Goal: Information Seeking & Learning: Learn about a topic

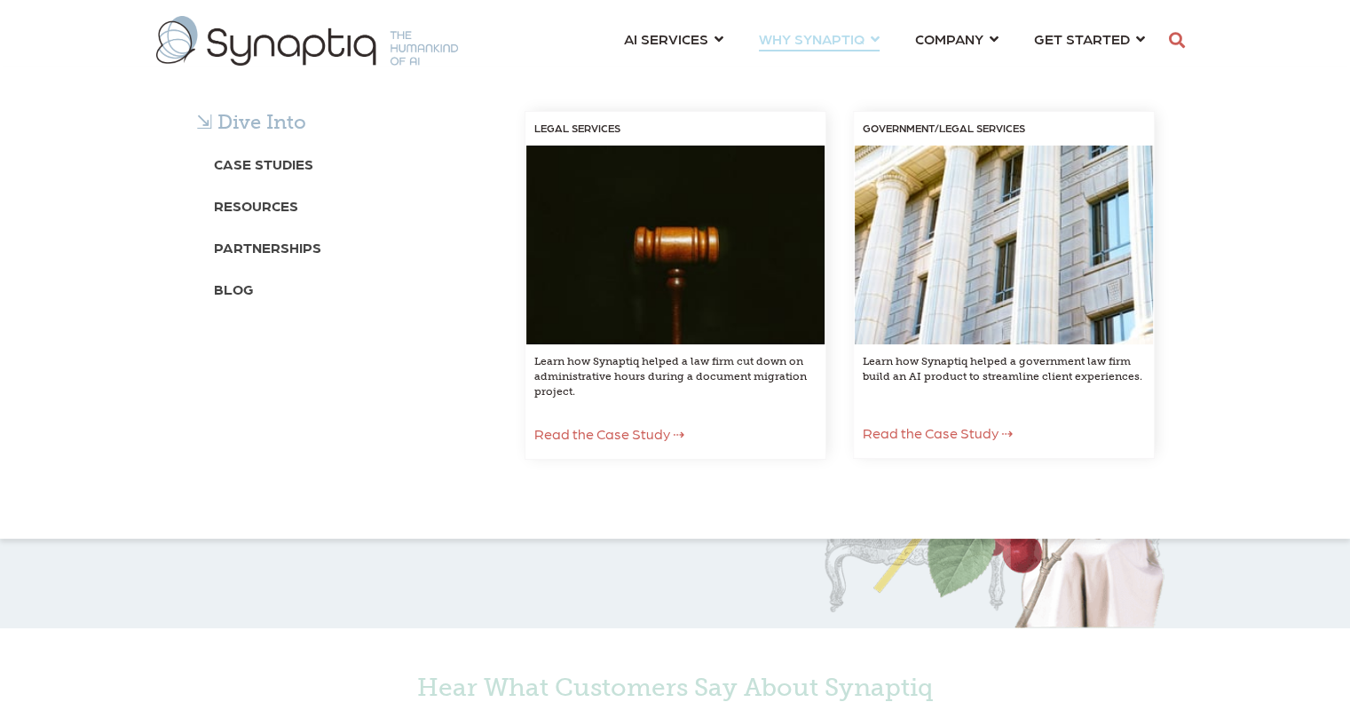
click at [674, 67] on div "⇲ Dive Into Case Studies Resources Partnerships Blog LEGAL SERVICES Learn how S…" at bounding box center [675, 303] width 1350 height 472
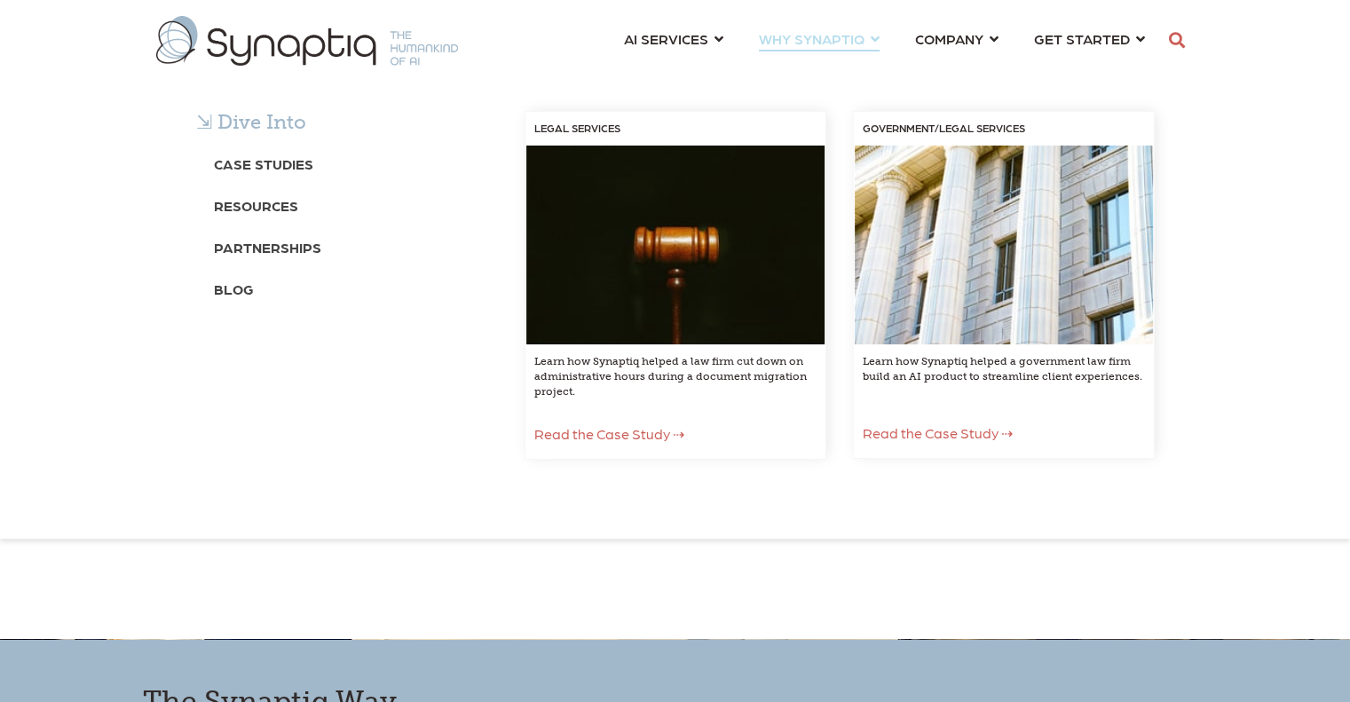
click at [824, 38] on span "WHY SYNAPTIQ ⇲ Dive Into Case Studies Resources Partnerships Blog LEGAL SERVICE…" at bounding box center [812, 39] width 106 height 24
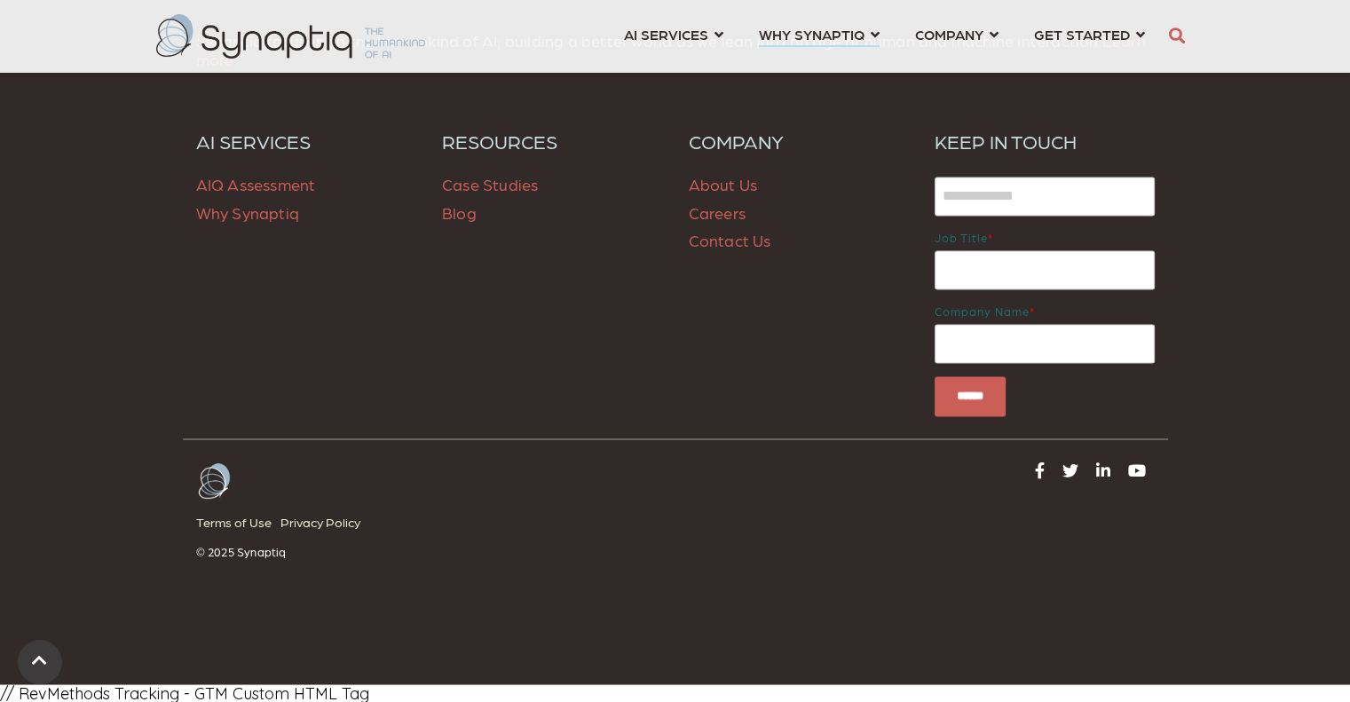
scroll to position [1239, 0]
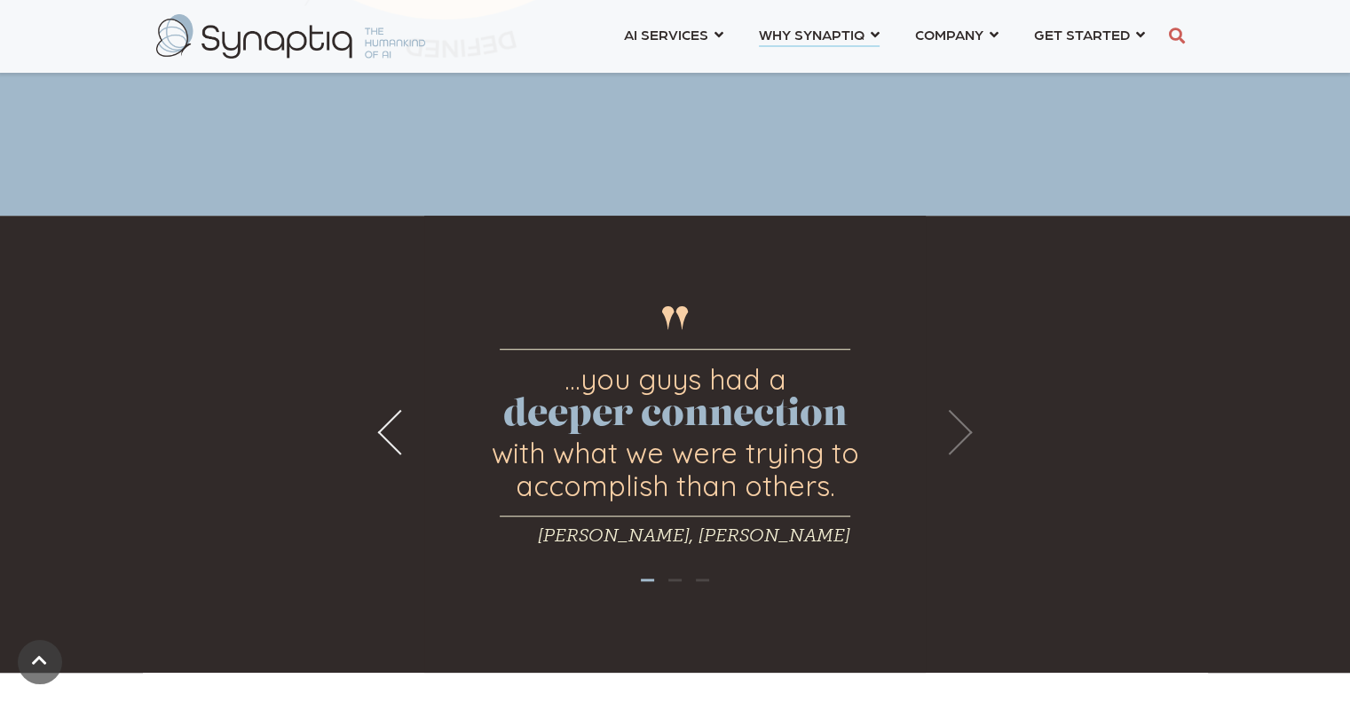
click at [959, 442] on button "Next" at bounding box center [950, 432] width 45 height 45
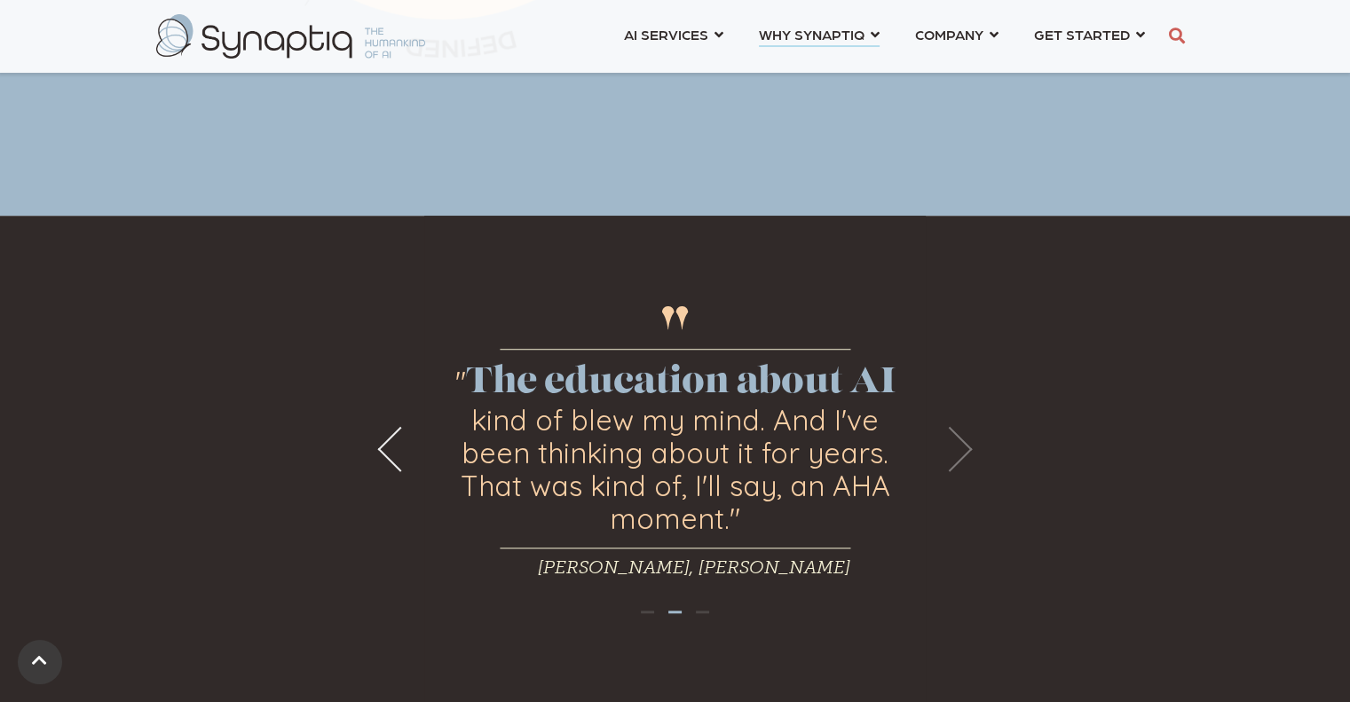
click at [959, 442] on button "Next" at bounding box center [950, 448] width 45 height 45
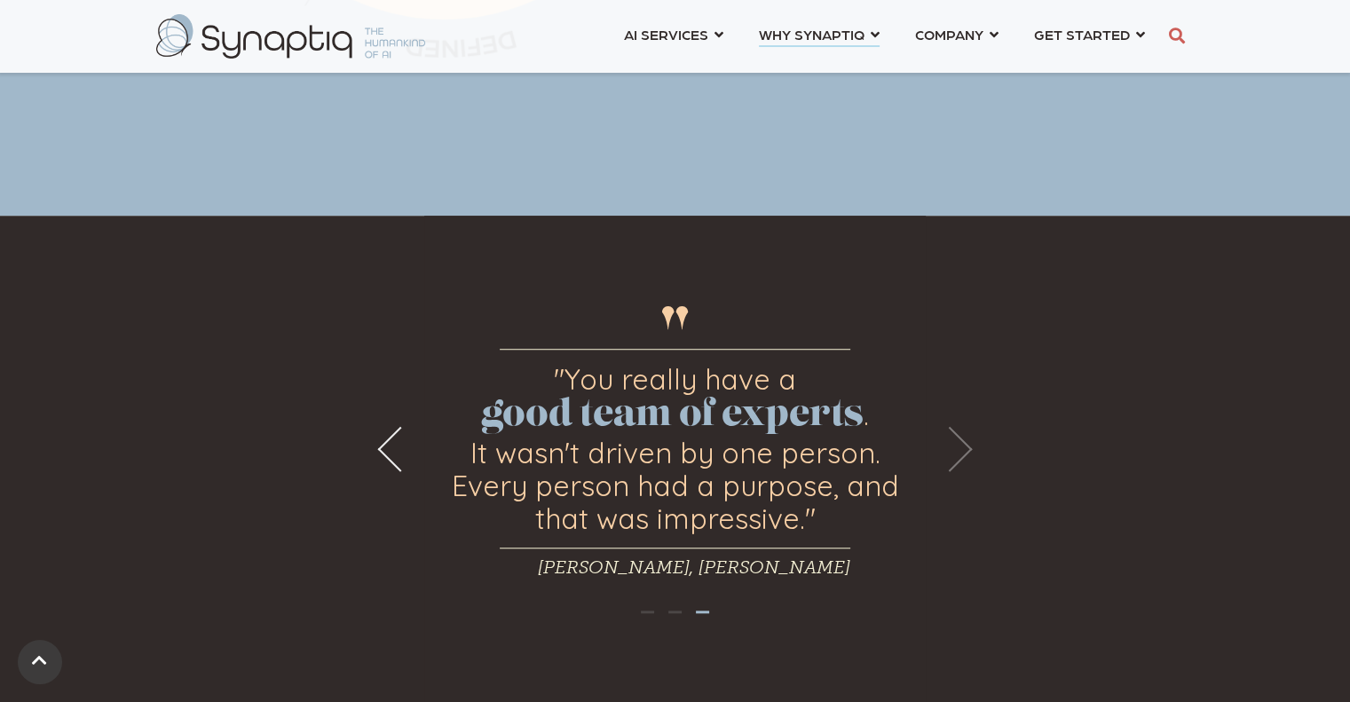
click at [959, 442] on button "Next" at bounding box center [950, 448] width 45 height 45
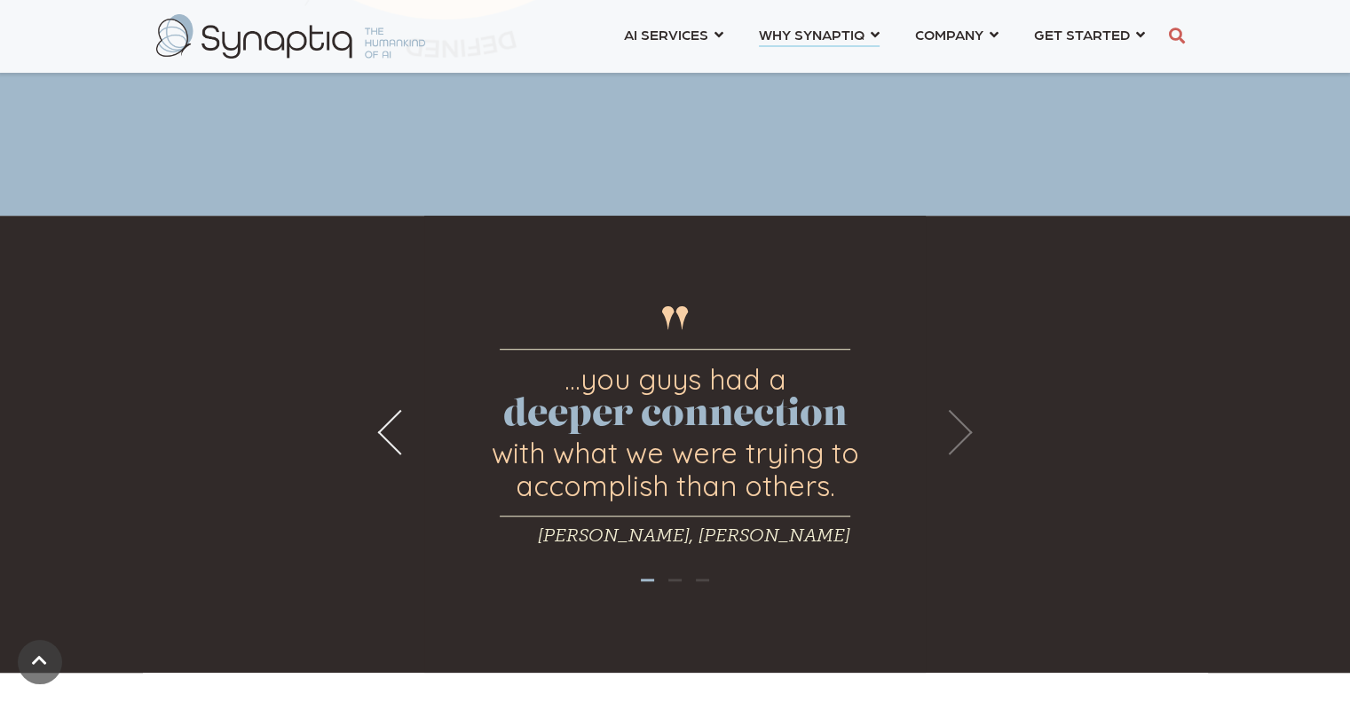
click at [959, 442] on button "Next" at bounding box center [950, 432] width 45 height 45
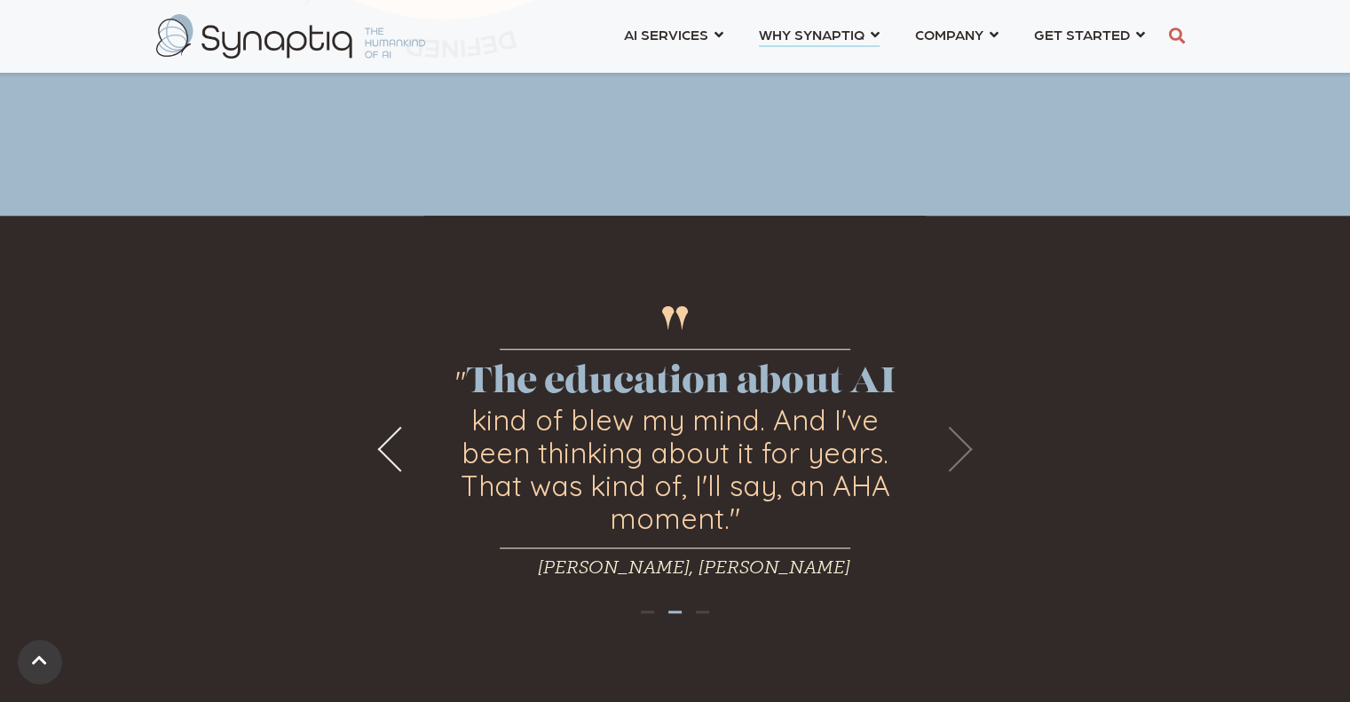
click at [959, 442] on button "Next" at bounding box center [950, 448] width 45 height 45
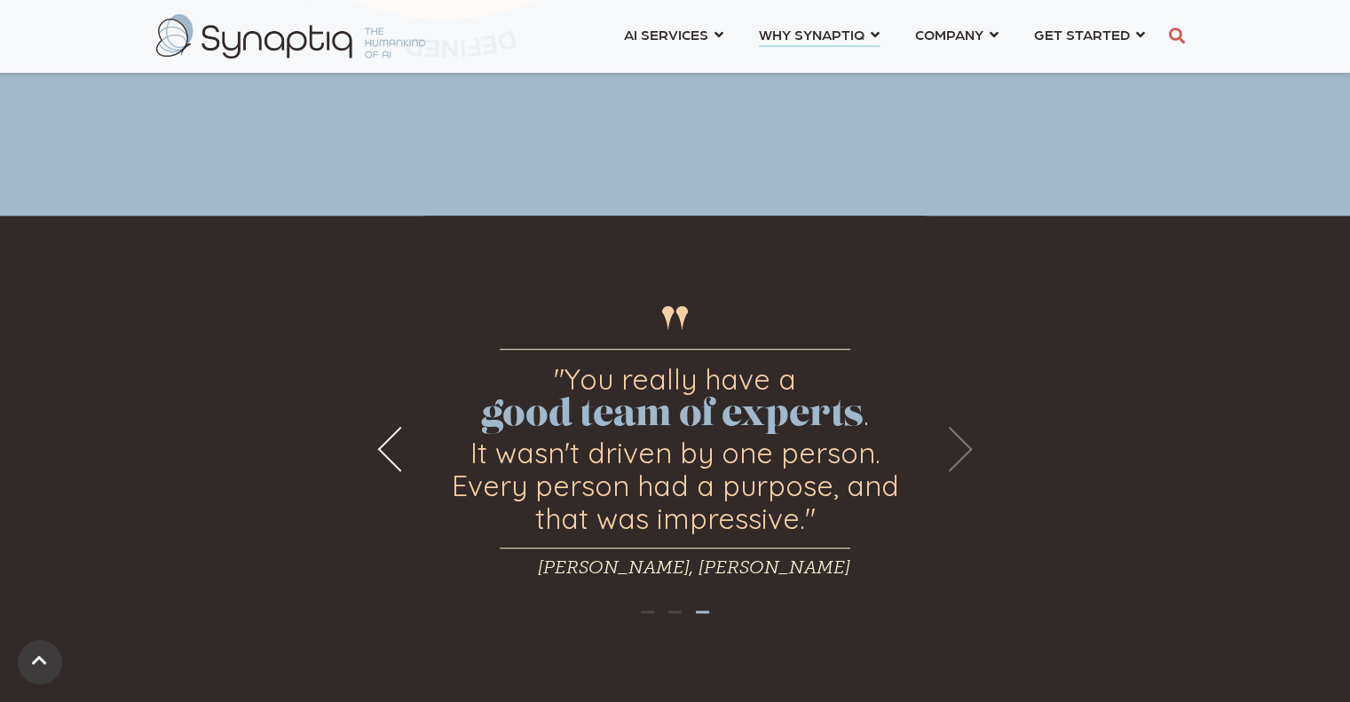
click at [959, 442] on button "Next" at bounding box center [950, 448] width 45 height 45
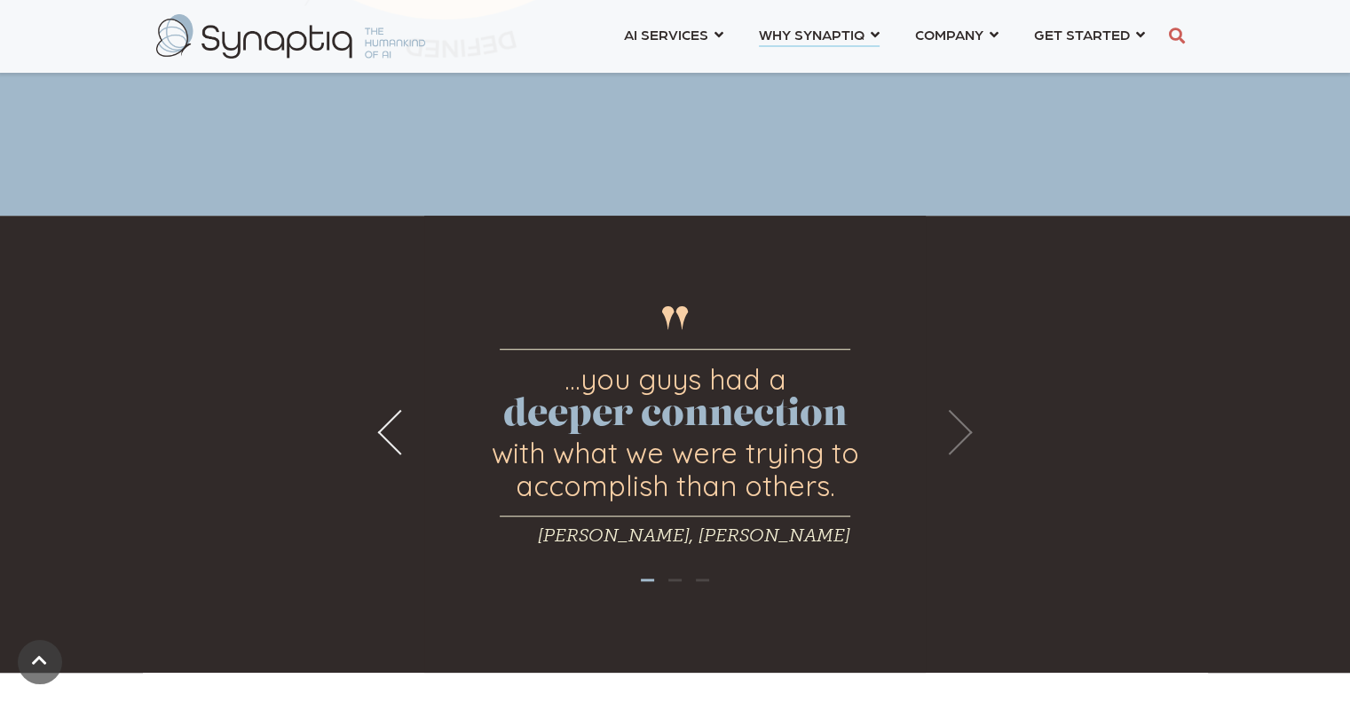
click at [959, 442] on button "Next" at bounding box center [950, 432] width 45 height 45
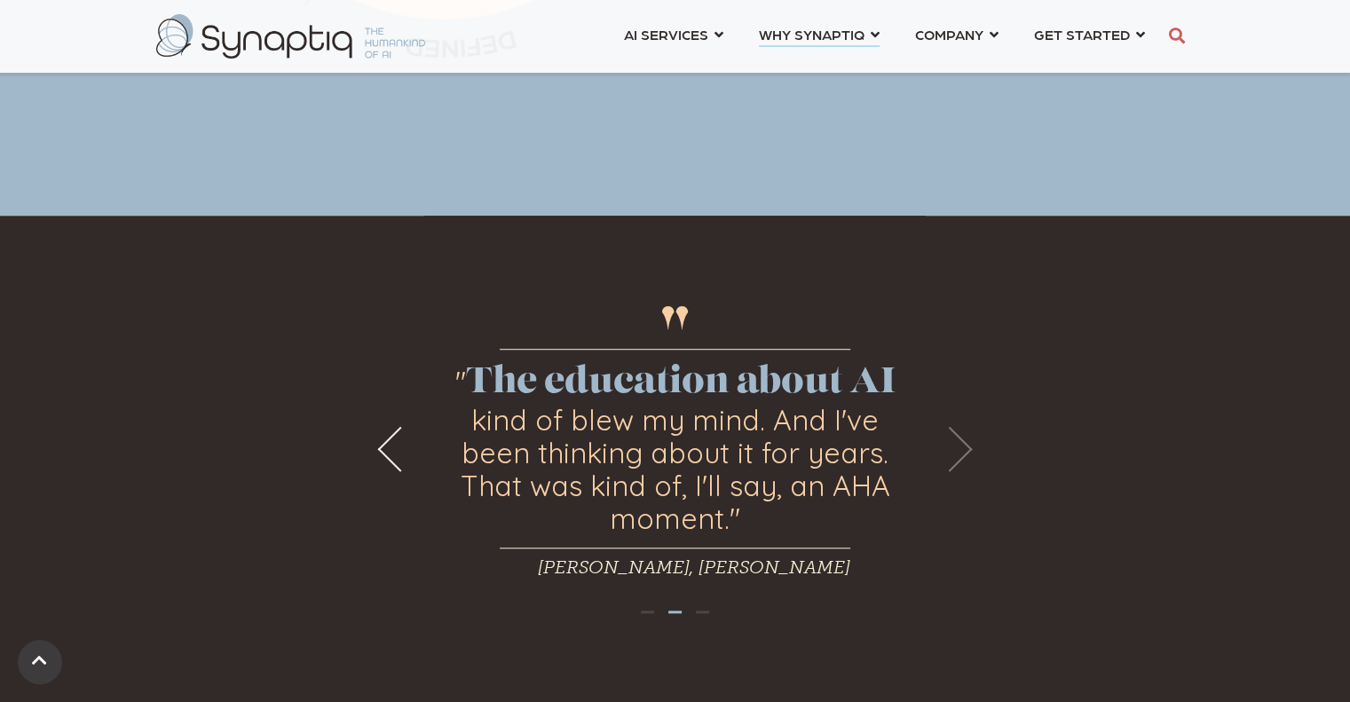
click at [959, 442] on button "Next" at bounding box center [950, 448] width 45 height 45
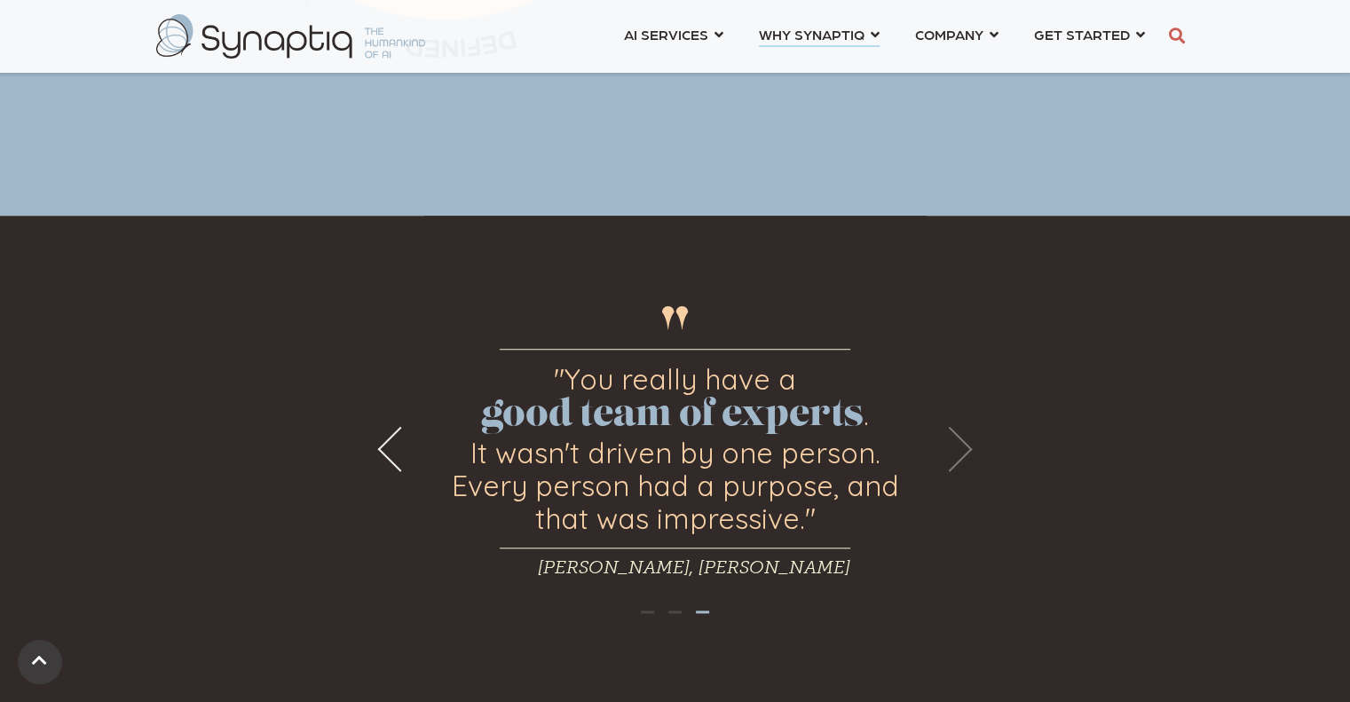
click at [959, 442] on button "Next" at bounding box center [950, 448] width 45 height 45
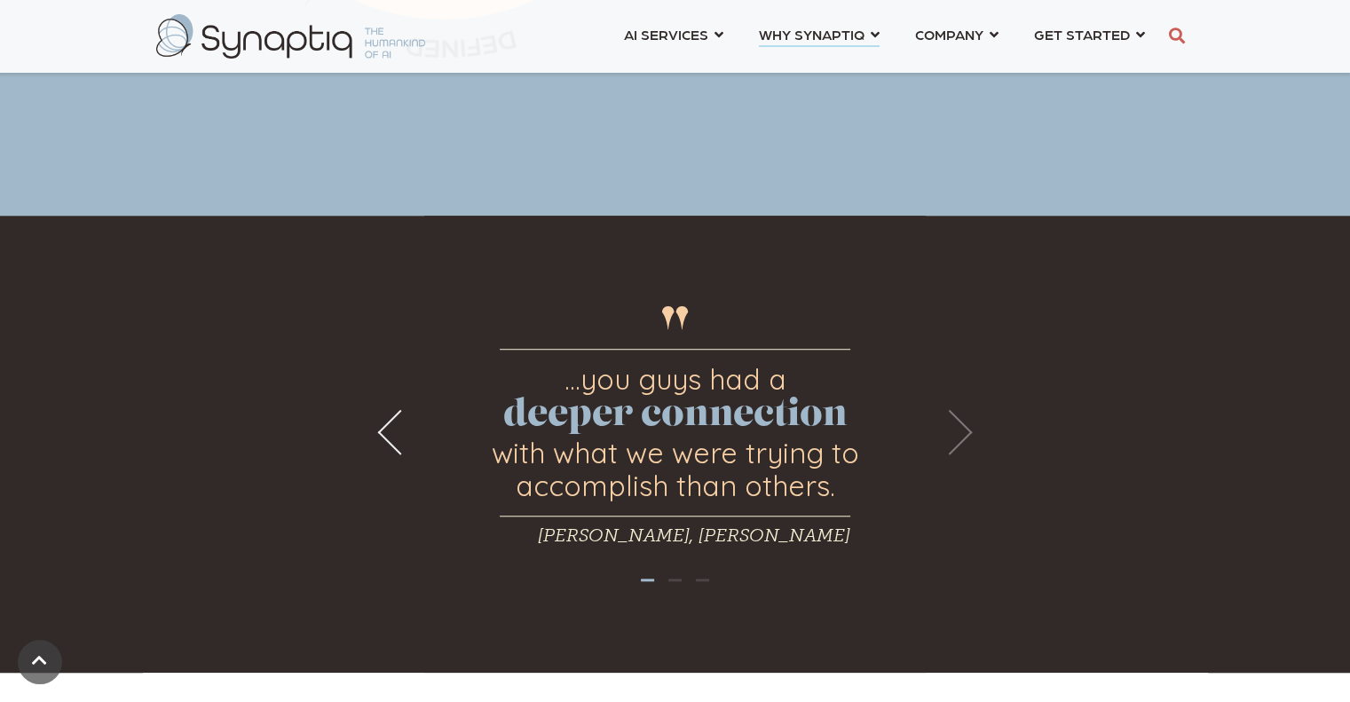
click at [959, 442] on button "Next" at bounding box center [950, 432] width 45 height 45
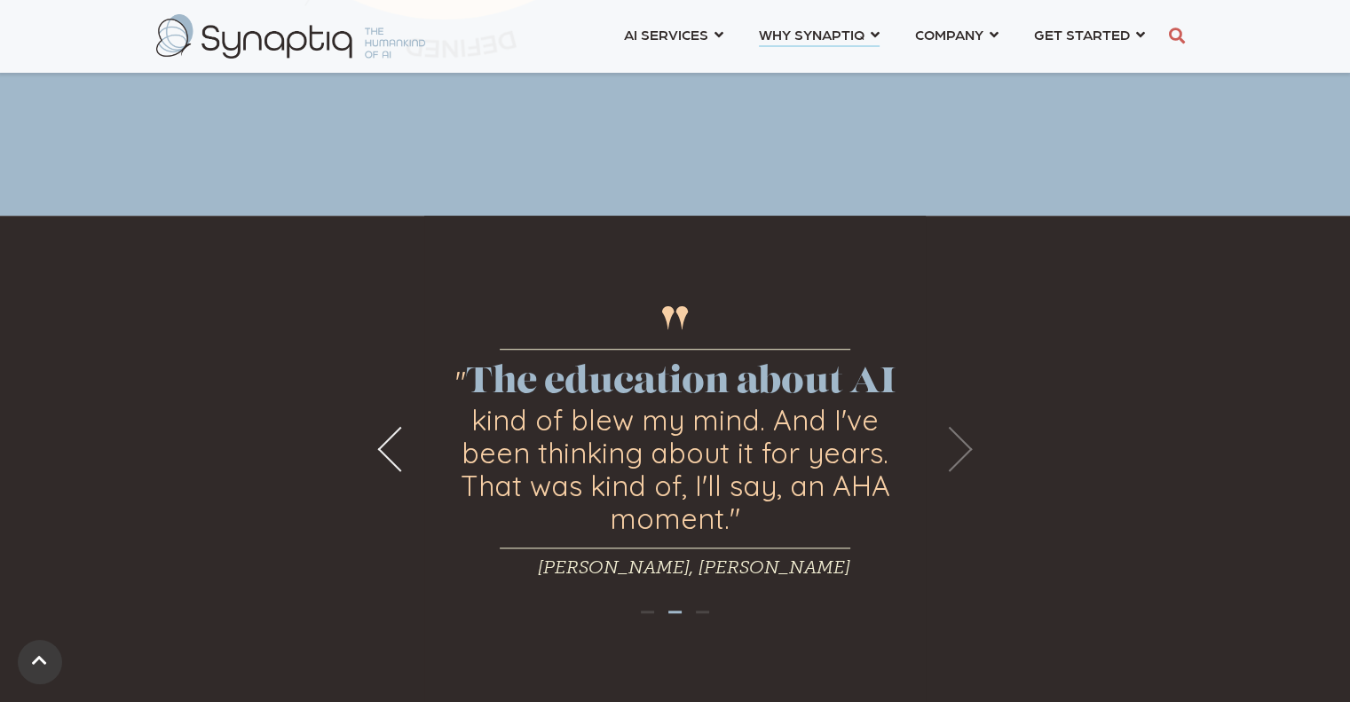
click at [959, 442] on button "Next" at bounding box center [950, 448] width 45 height 45
